Goal: Task Accomplishment & Management: Use online tool/utility

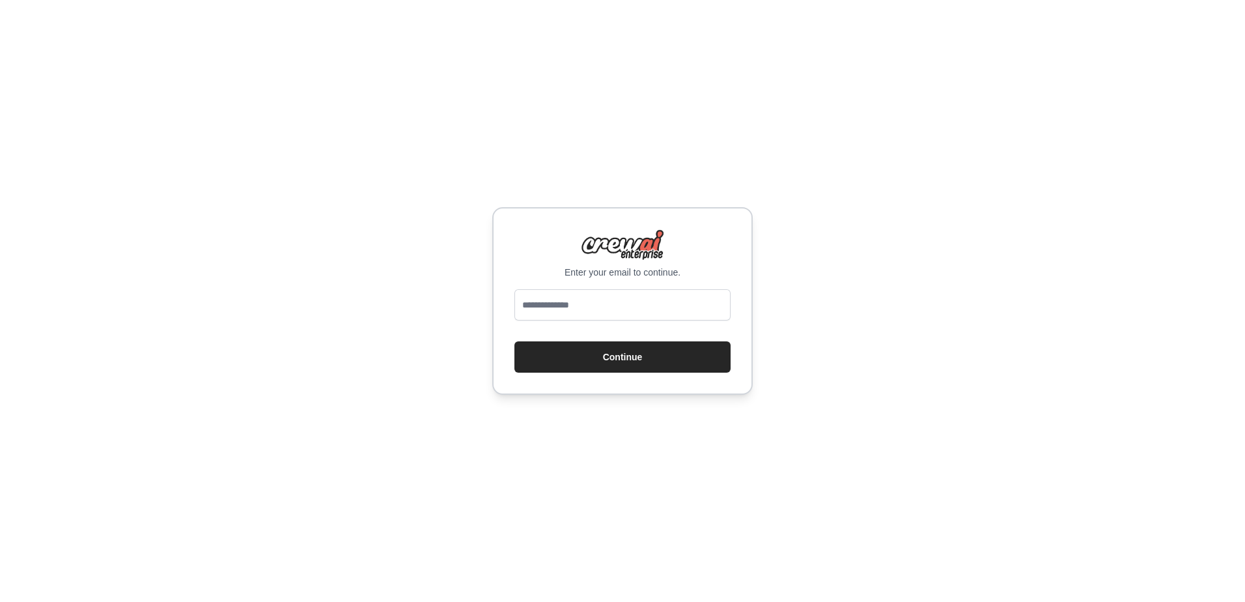
click at [610, 322] on div at bounding box center [622, 307] width 216 height 36
click at [609, 318] on input "email" at bounding box center [622, 304] width 216 height 31
type input "**********"
click at [514, 341] on button "Continue" at bounding box center [622, 356] width 216 height 31
click at [660, 354] on button "Continue" at bounding box center [622, 356] width 216 height 31
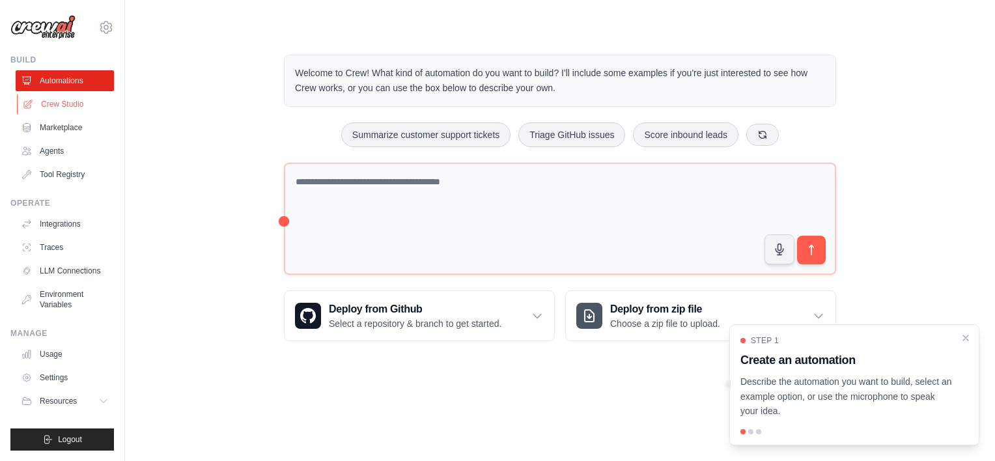
click at [86, 102] on link "Crew Studio" at bounding box center [66, 104] width 98 height 21
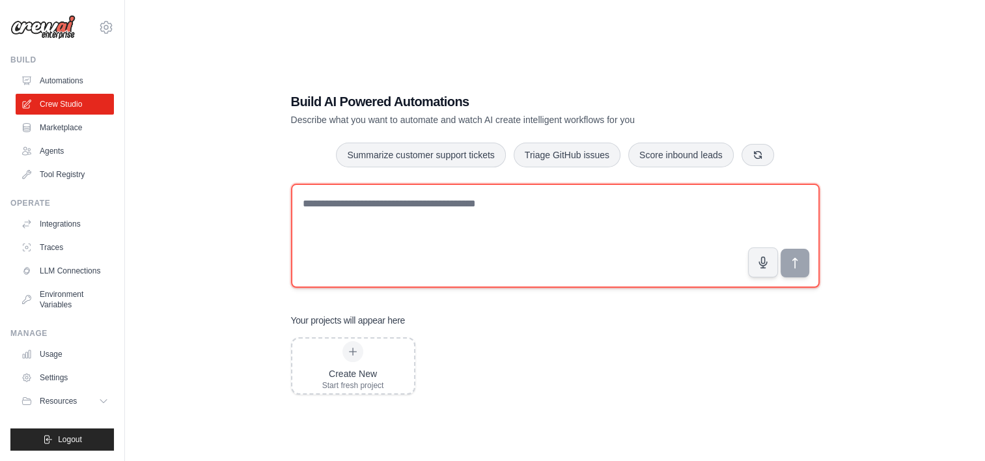
click at [475, 257] on textarea at bounding box center [555, 236] width 529 height 104
